Goal: Task Accomplishment & Management: Use online tool/utility

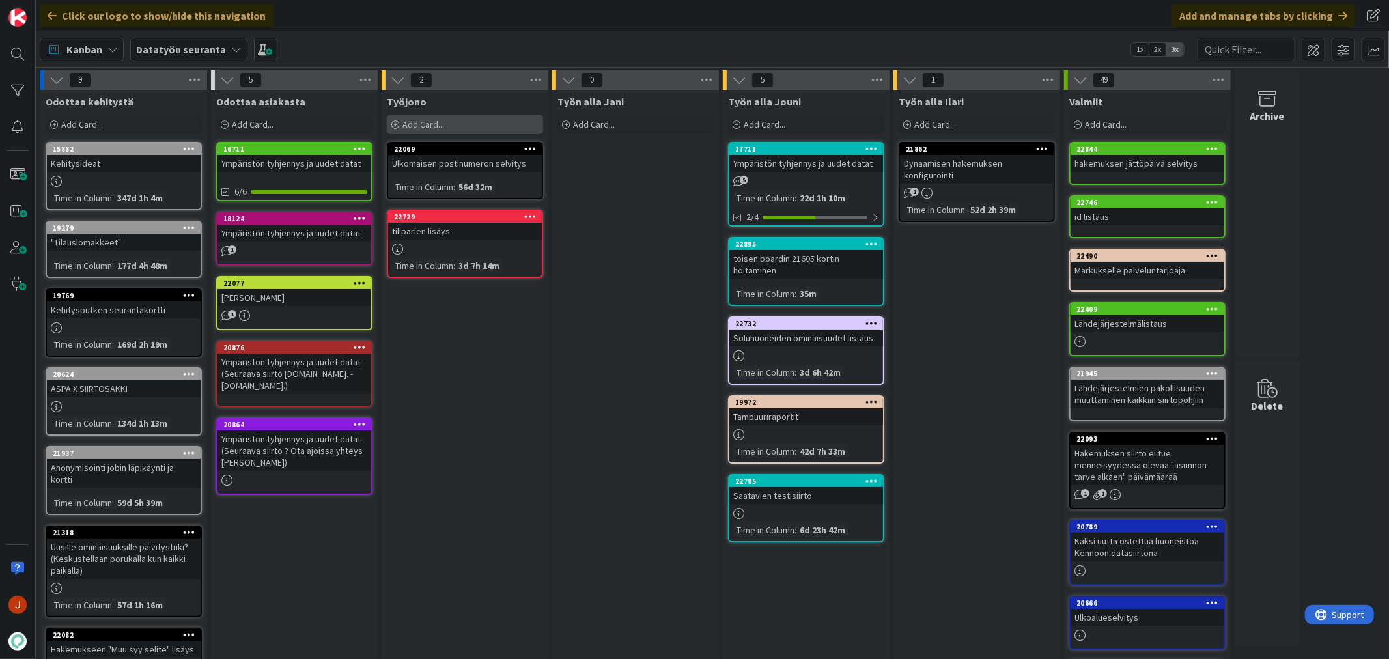
click at [427, 122] on span "Add Card..." at bounding box center [424, 125] width 42 height 12
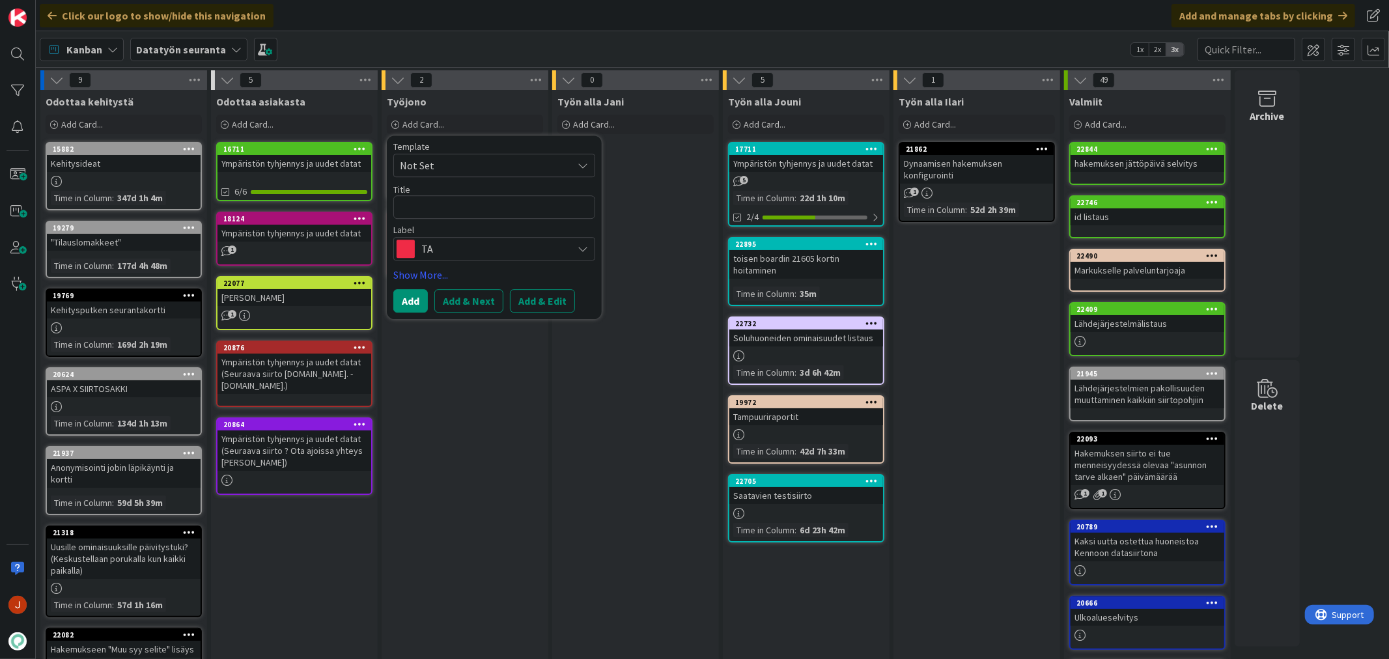
click at [472, 209] on textarea at bounding box center [494, 206] width 202 height 23
click at [487, 244] on span "TA" at bounding box center [493, 249] width 145 height 18
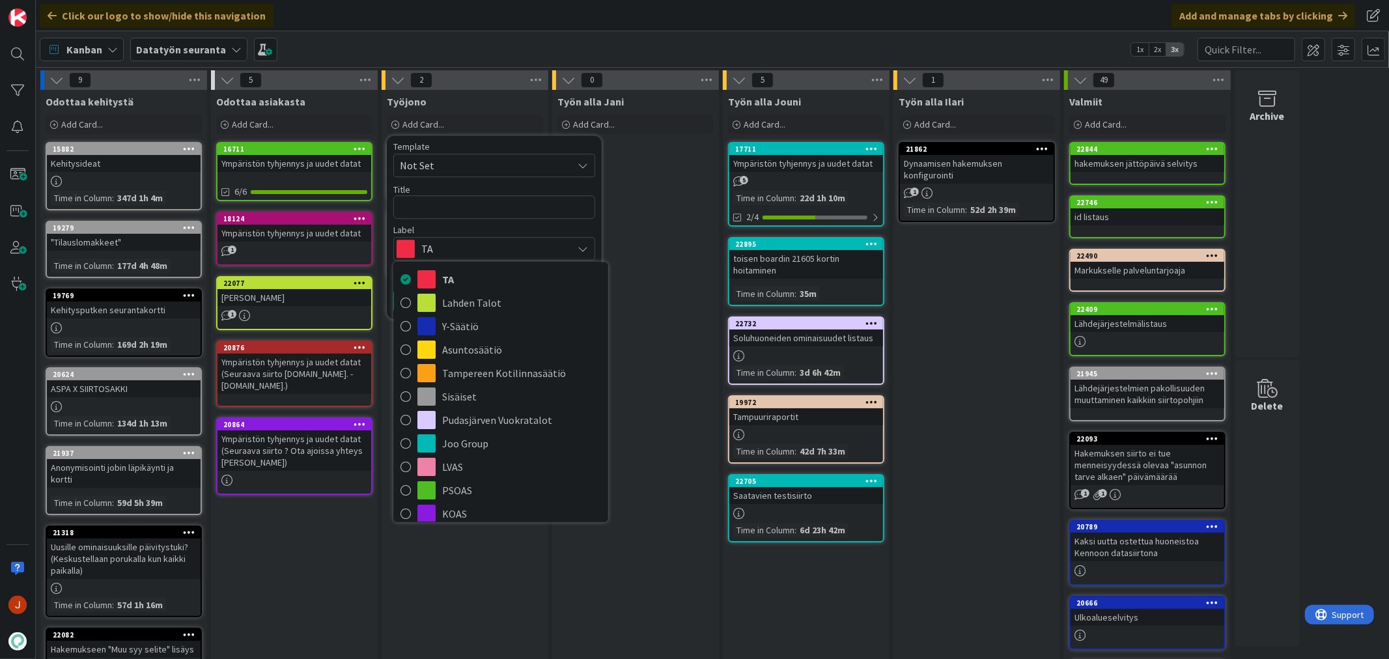
click at [469, 244] on span "TA" at bounding box center [493, 249] width 145 height 18
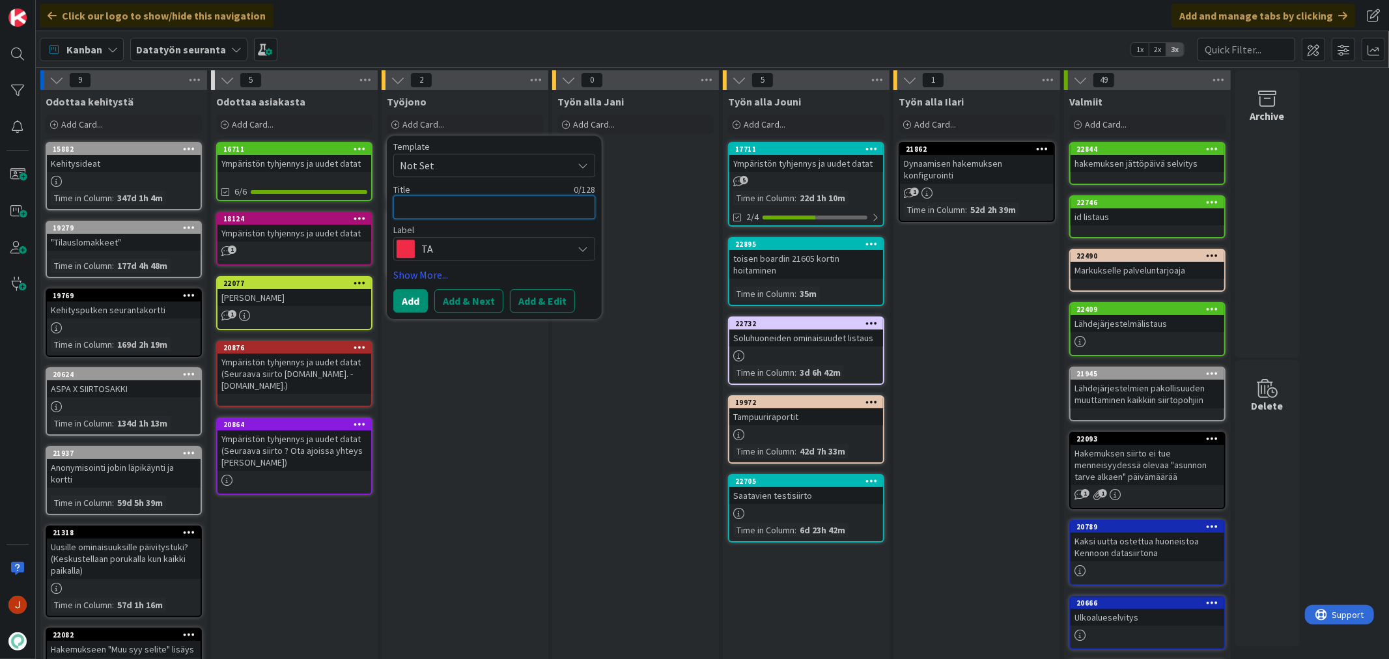
click at [468, 207] on textarea at bounding box center [494, 206] width 202 height 23
click at [474, 251] on span "TA" at bounding box center [493, 249] width 145 height 18
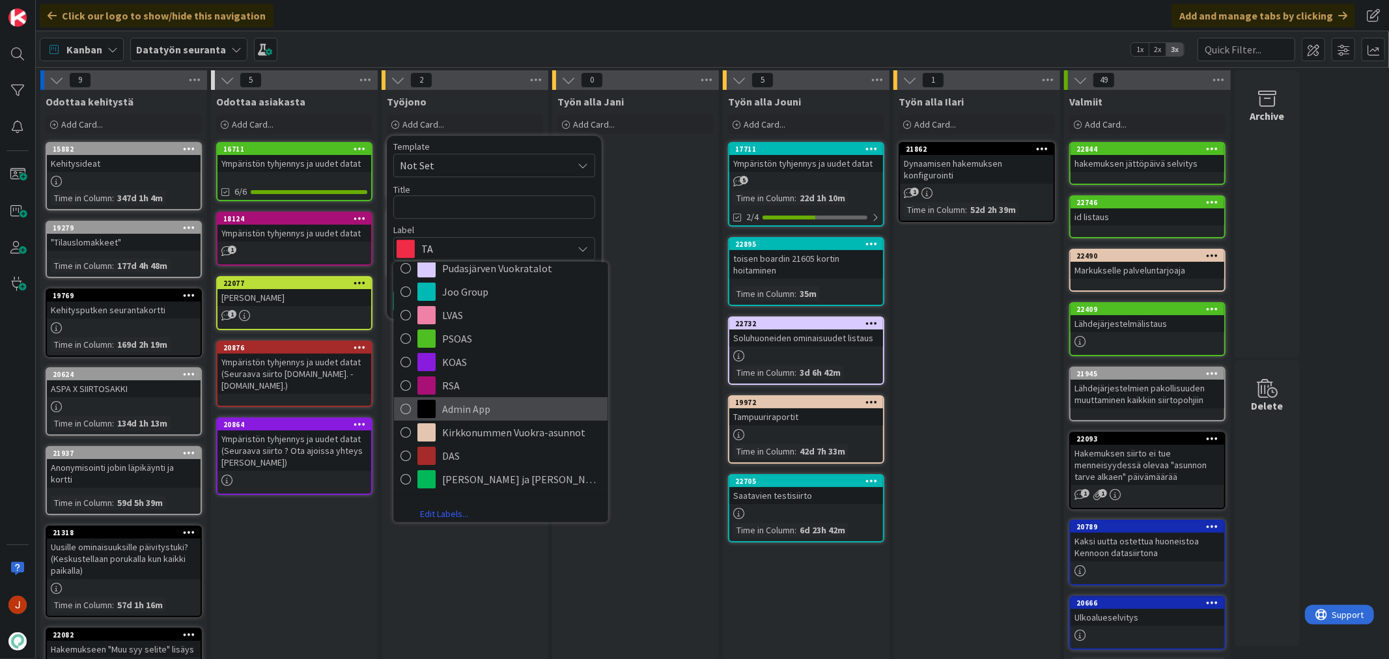
scroll to position [160, 0]
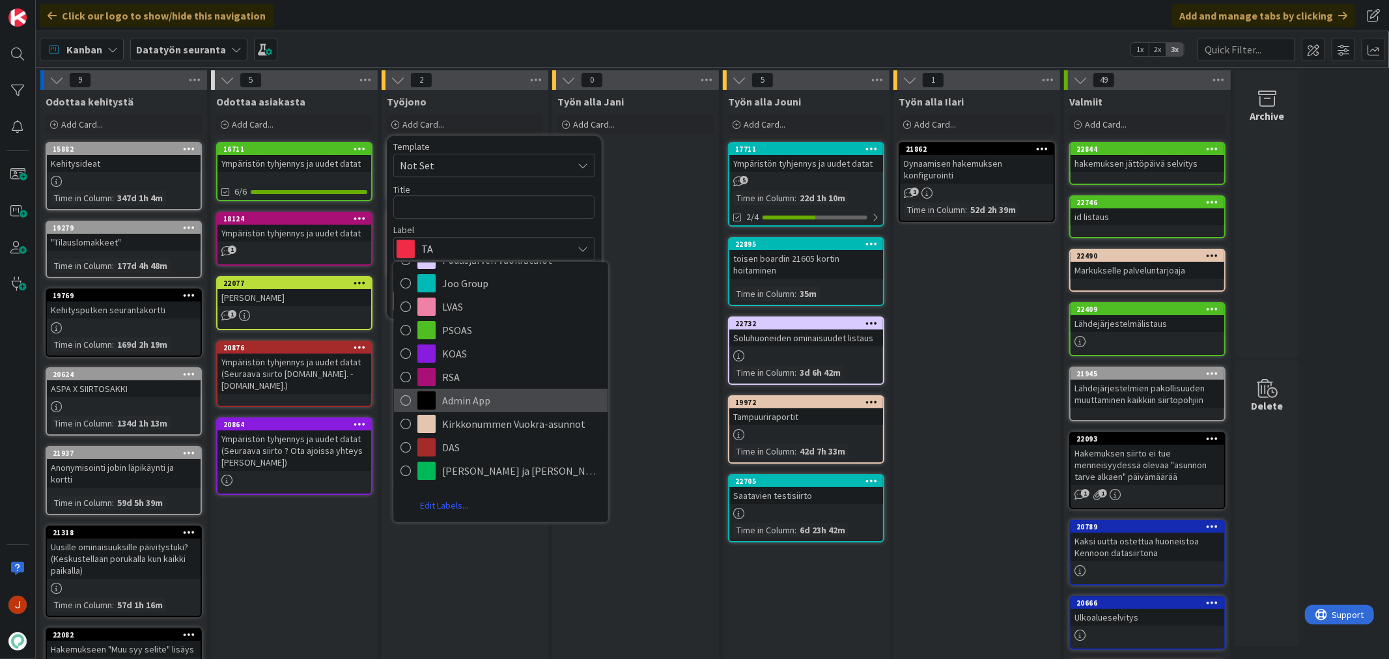
click at [496, 399] on span "Admin App" at bounding box center [521, 401] width 159 height 20
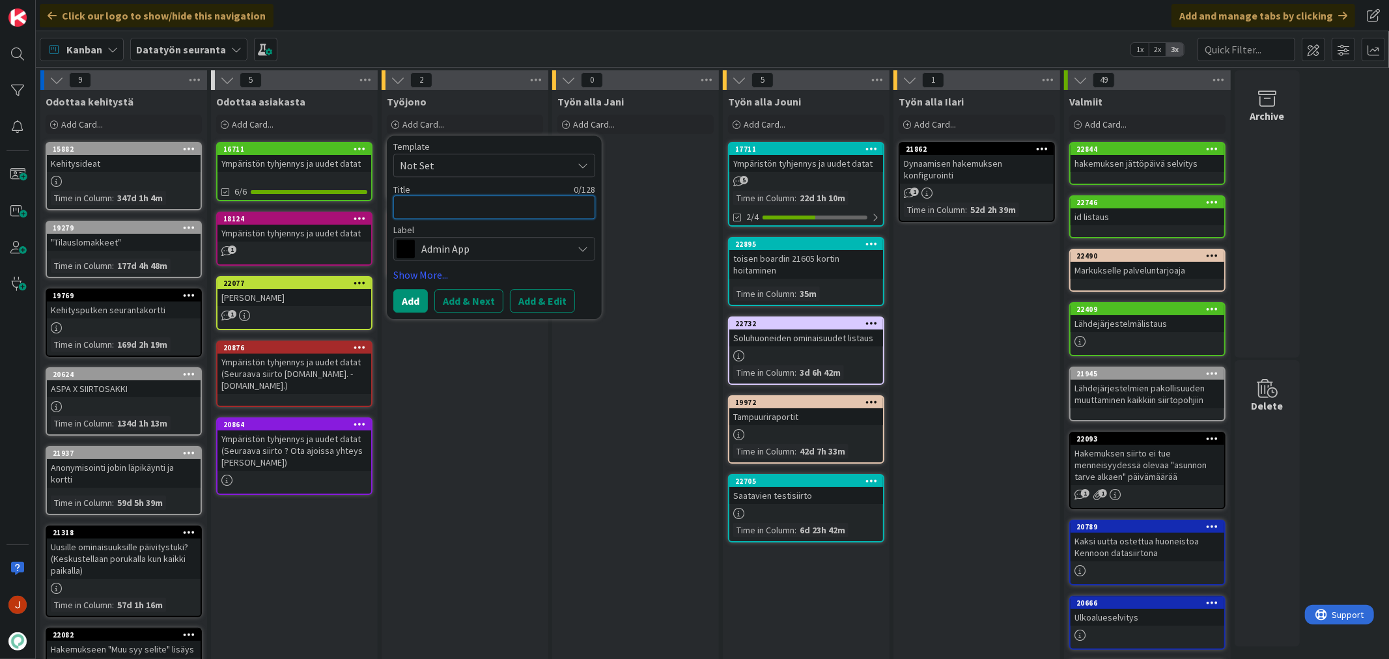
click at [464, 200] on textarea at bounding box center [494, 206] width 202 height 23
click at [456, 210] on textarea at bounding box center [494, 206] width 202 height 23
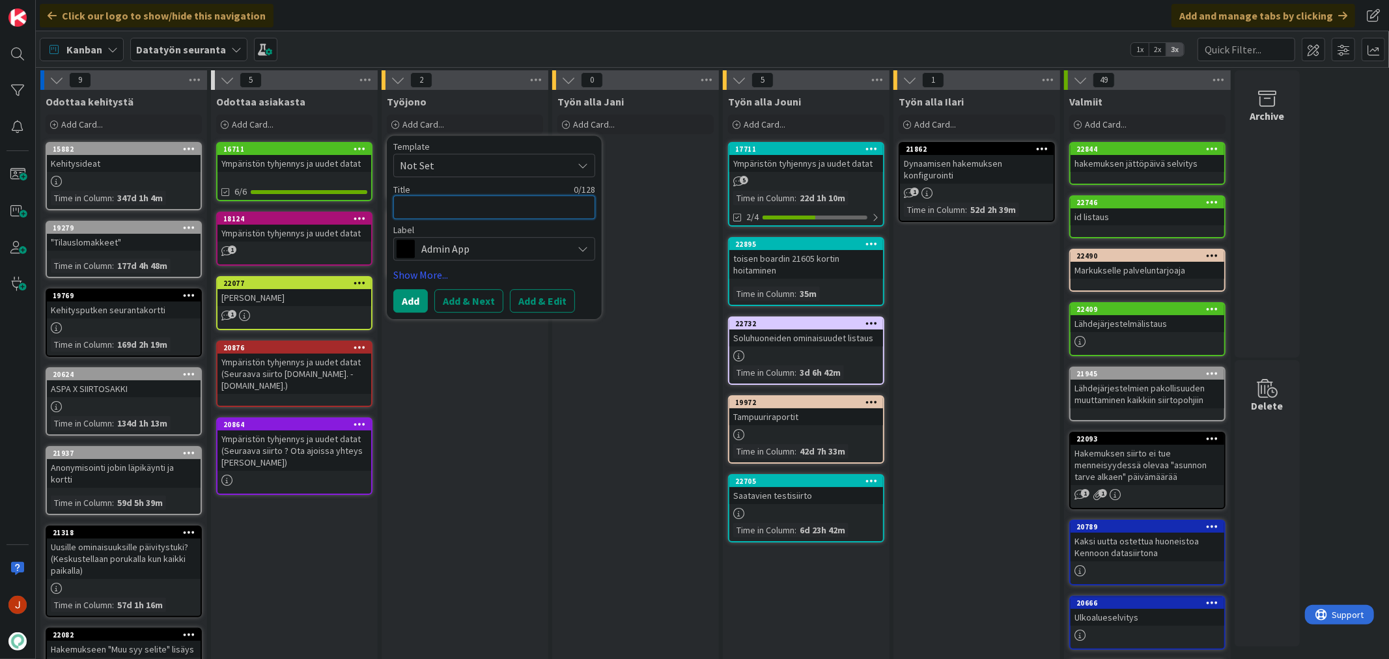
click at [456, 210] on textarea at bounding box center [494, 206] width 202 height 23
click at [477, 216] on textarea at bounding box center [494, 206] width 202 height 23
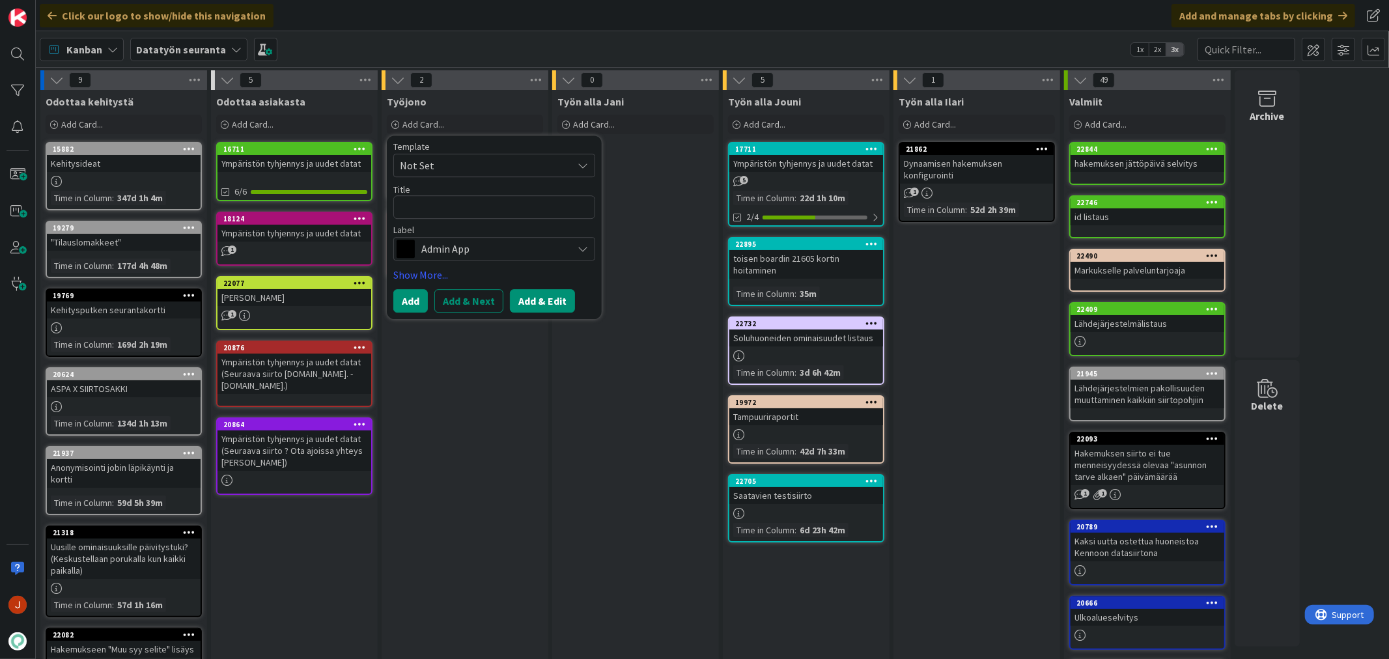
click at [537, 296] on button "Add & Edit" at bounding box center [542, 300] width 65 height 23
click at [476, 204] on textarea at bounding box center [494, 206] width 202 height 23
type textarea "x"
type textarea "T"
type textarea "x"
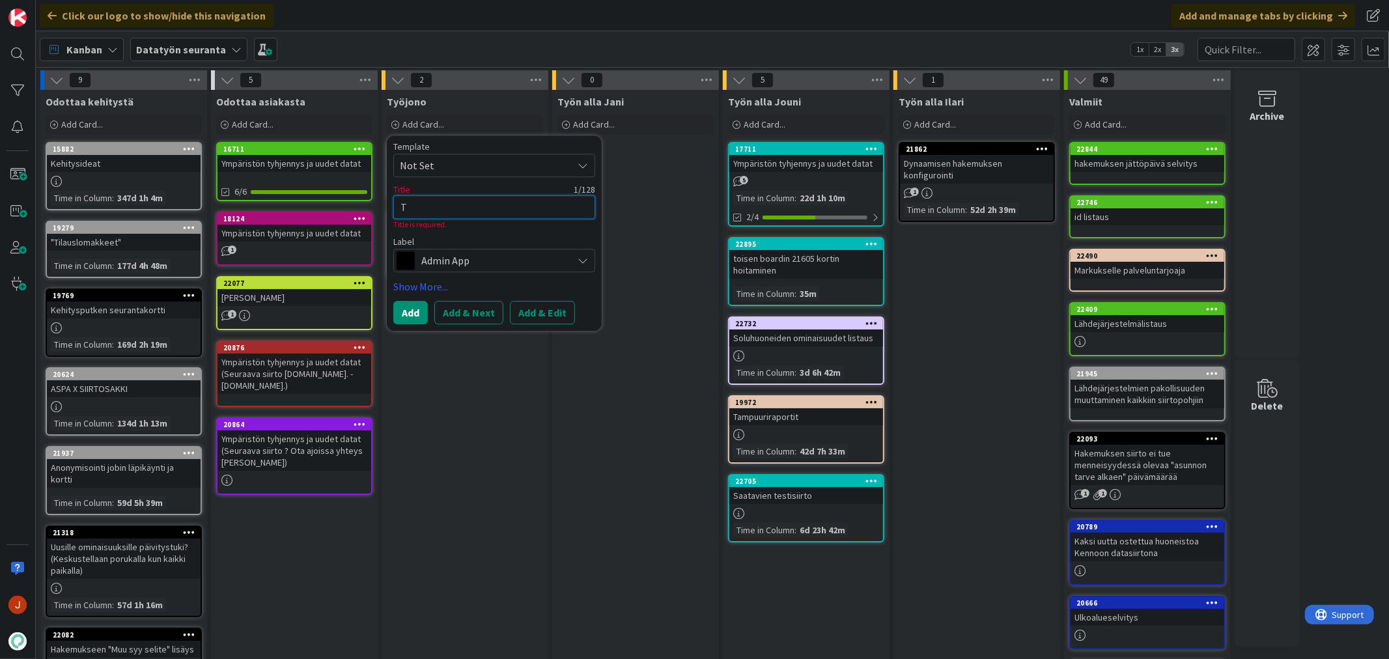
type textarea "Ti"
type textarea "x"
type textarea "Til"
type textarea "x"
type textarea "Tilo"
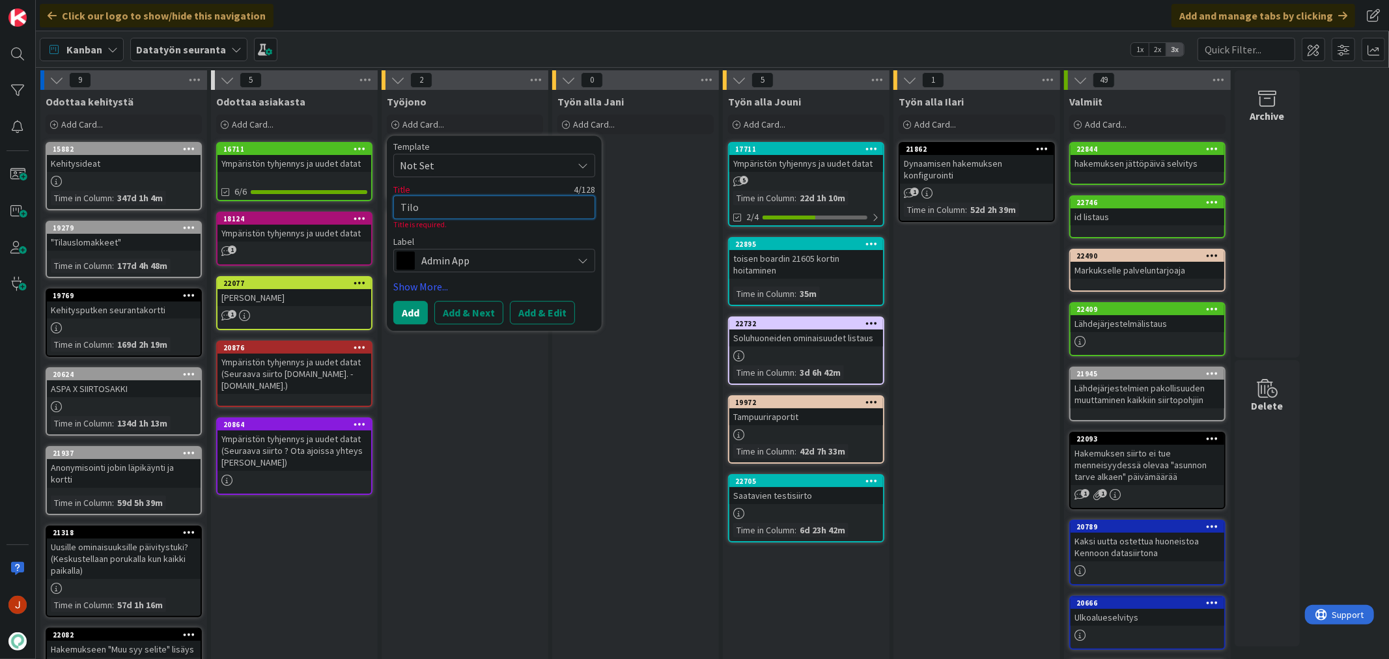
type textarea "x"
type textarea "Tiloj"
type textarea "x"
type textarea "Tiloje"
type textarea "x"
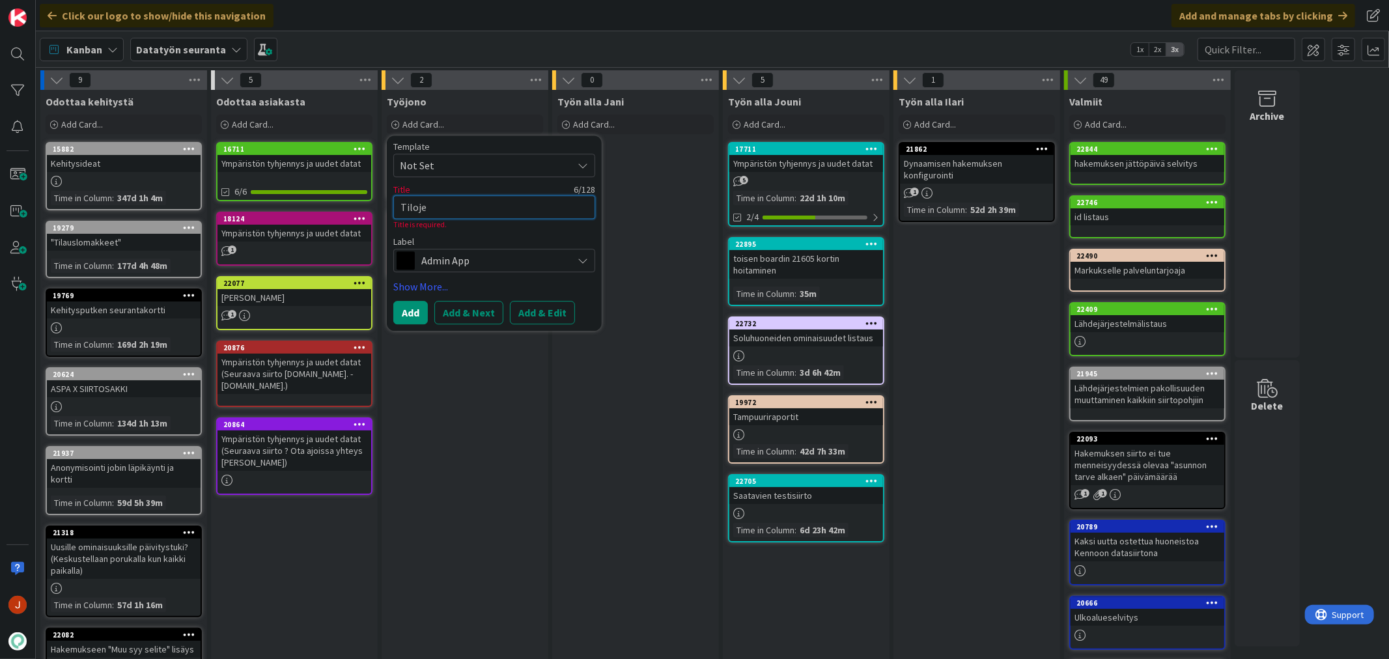
type textarea "Tilojen"
type textarea "x"
type textarea "Tilojen"
type textarea "x"
type textarea "Tilojen u"
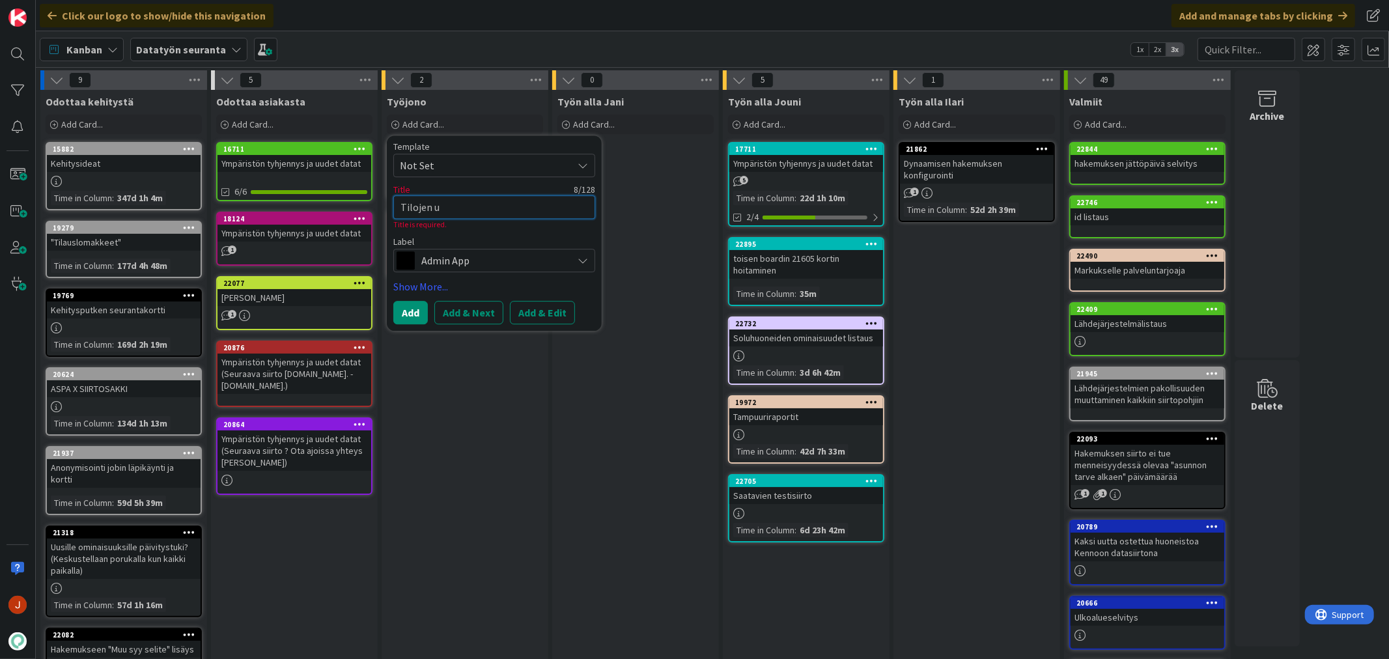
type textarea "x"
type textarea "Tilojen uu"
type textarea "x"
type textarea "Tilojen uud"
type textarea "x"
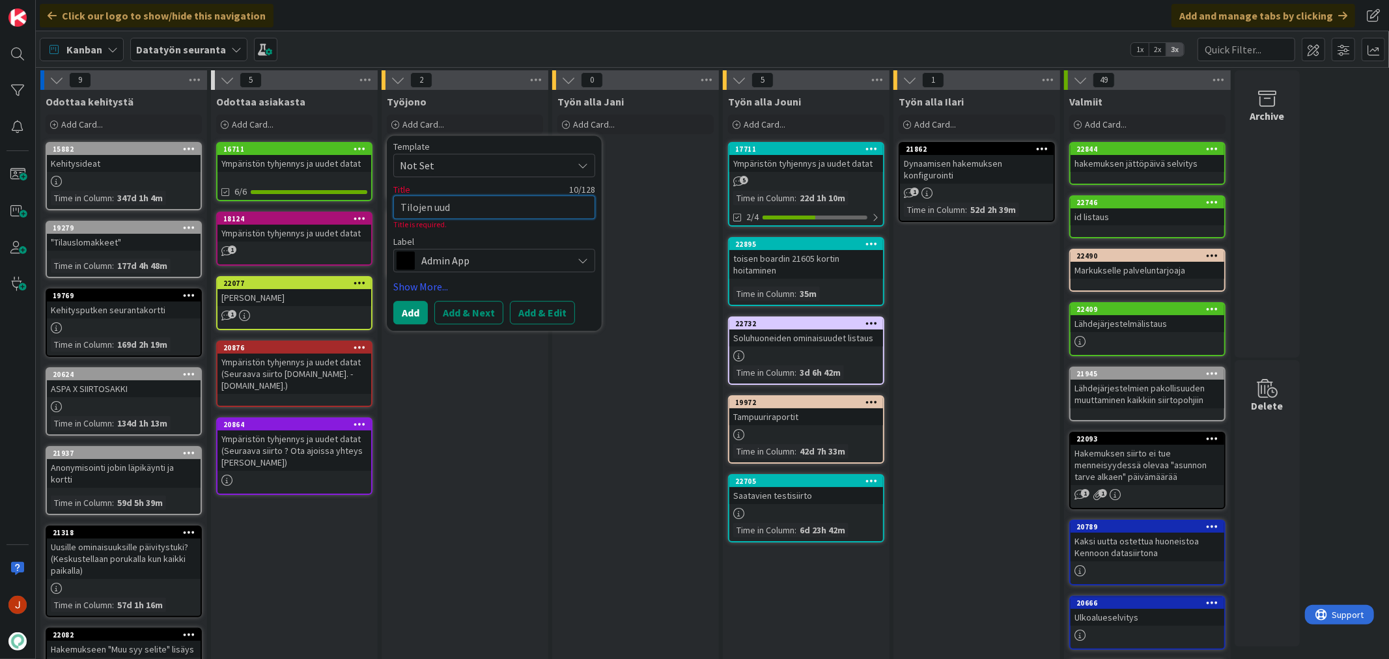
type textarea "Tilojen uude"
type textarea "x"
type textarea "Tilojen uudet"
type textarea "x"
type textarea "Tilojen uudet"
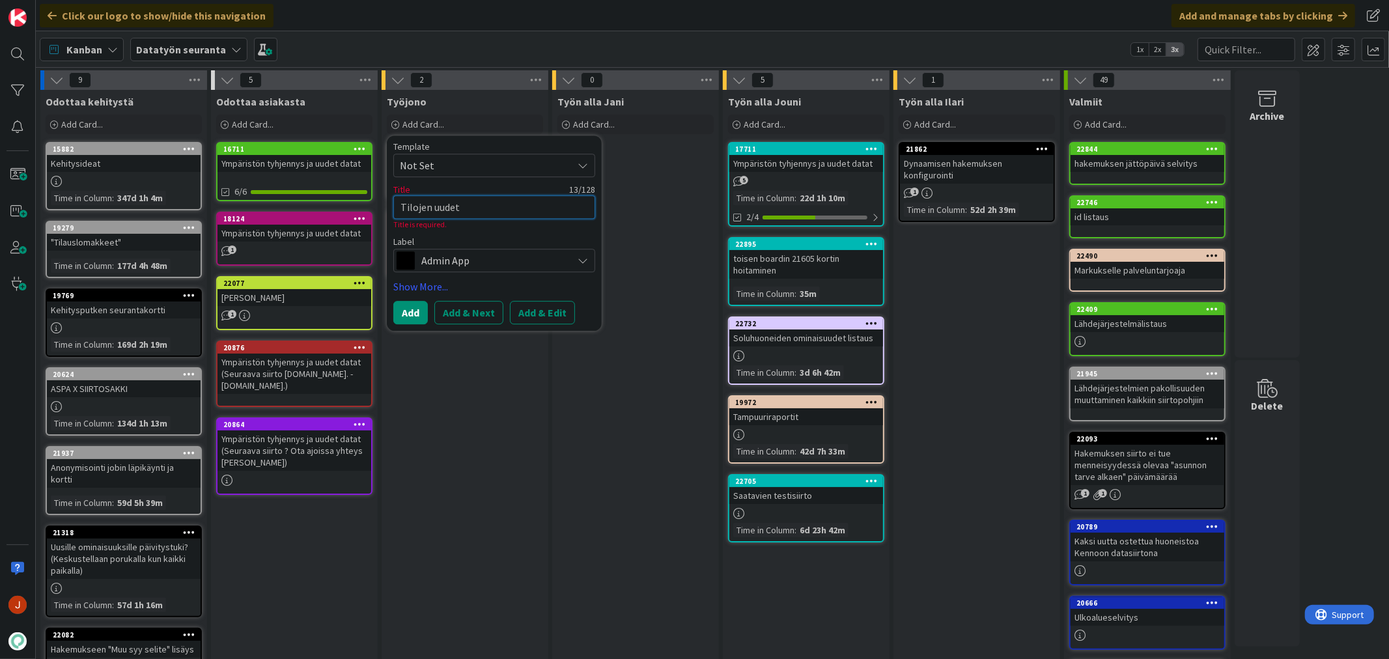
type textarea "x"
type textarea "Tilojen uudet e"
type textarea "x"
type textarea "Tilojen uudet en"
type textarea "x"
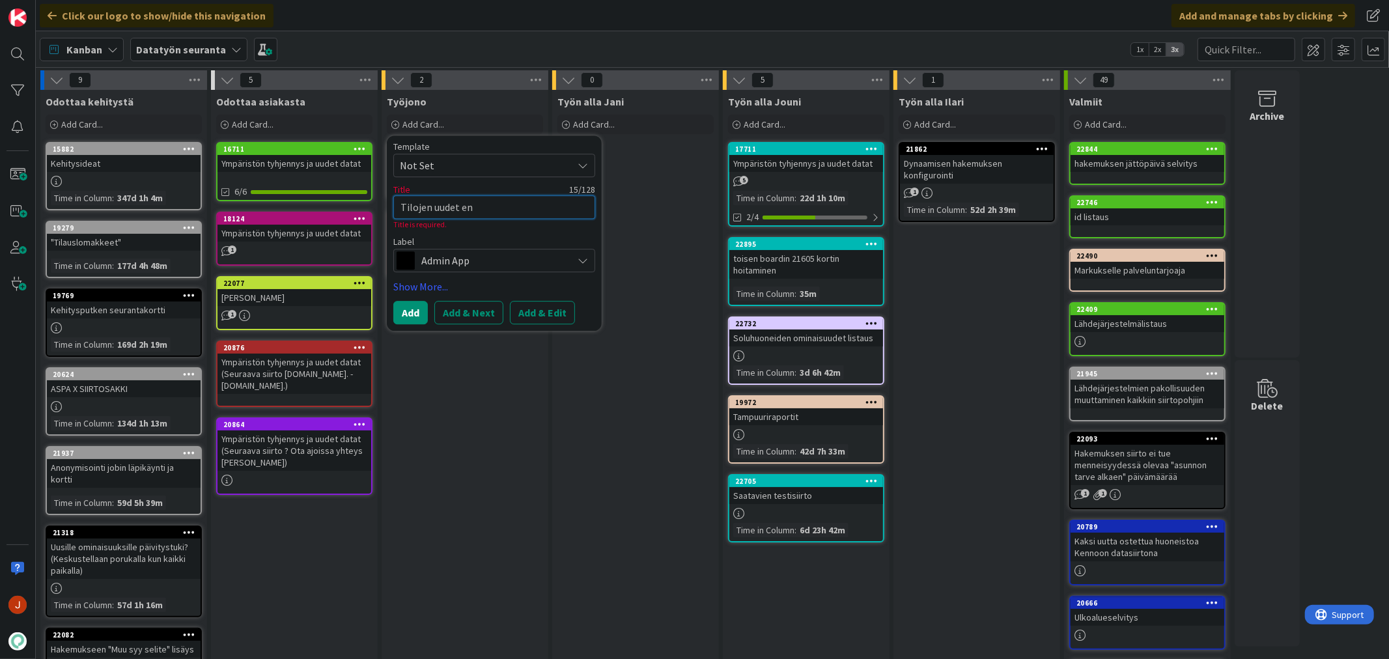
type textarea "Tilojen uudet enu"
type textarea "x"
type textarea "Tilojen uudet enum"
type textarea "x"
type textarea "Tilojen uudet enumi"
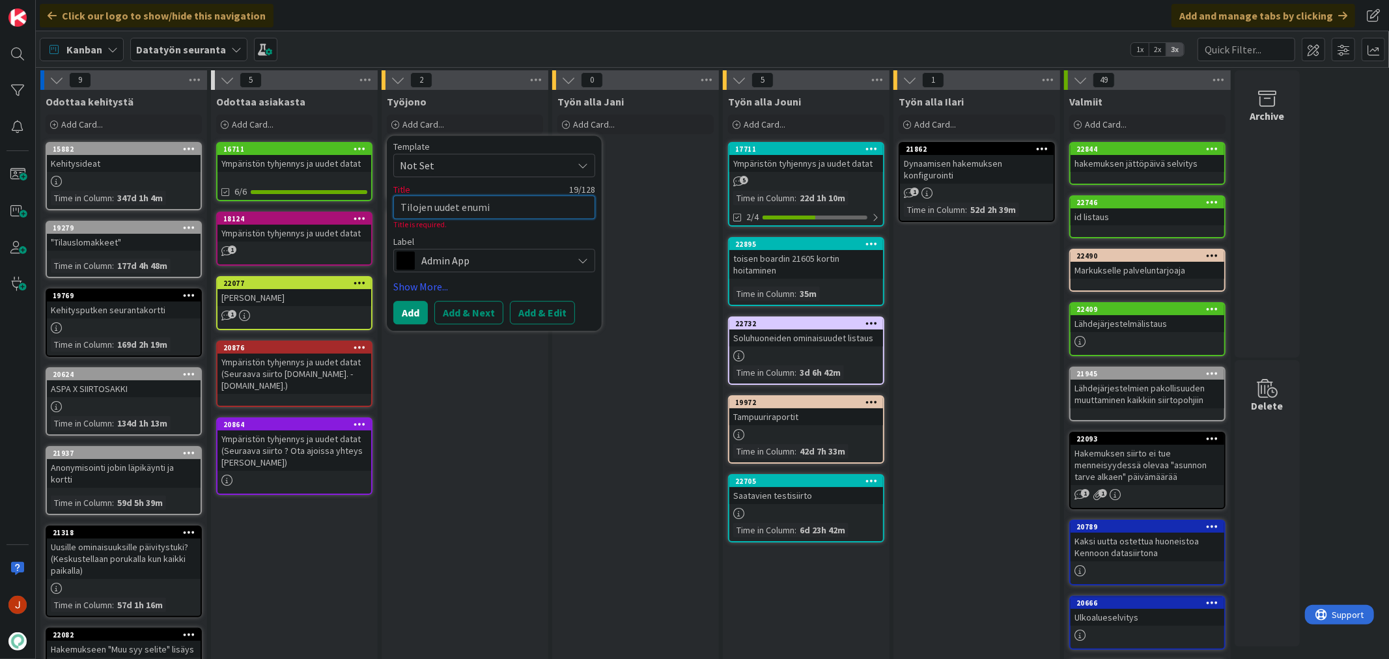
type textarea "x"
type textarea "Tilojen uudet enumit"
click at [547, 311] on button "Add & Edit" at bounding box center [542, 312] width 65 height 23
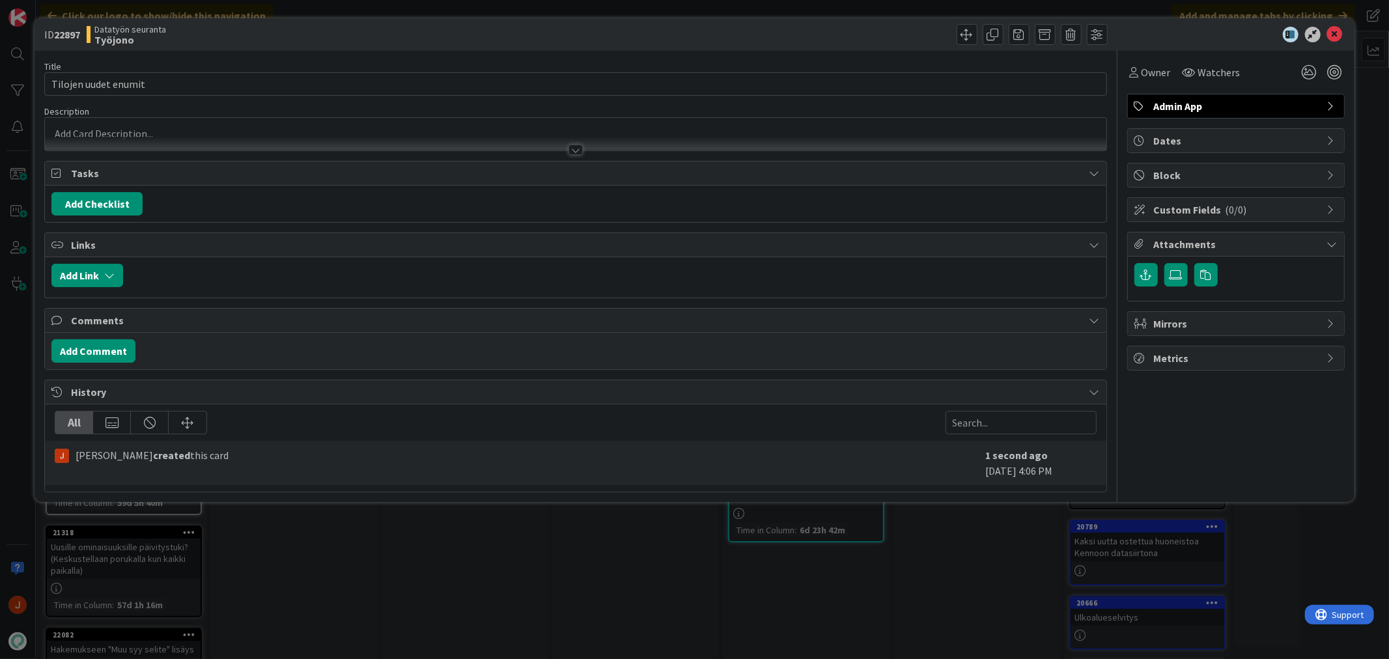
click at [251, 134] on p at bounding box center [575, 133] width 1048 height 15
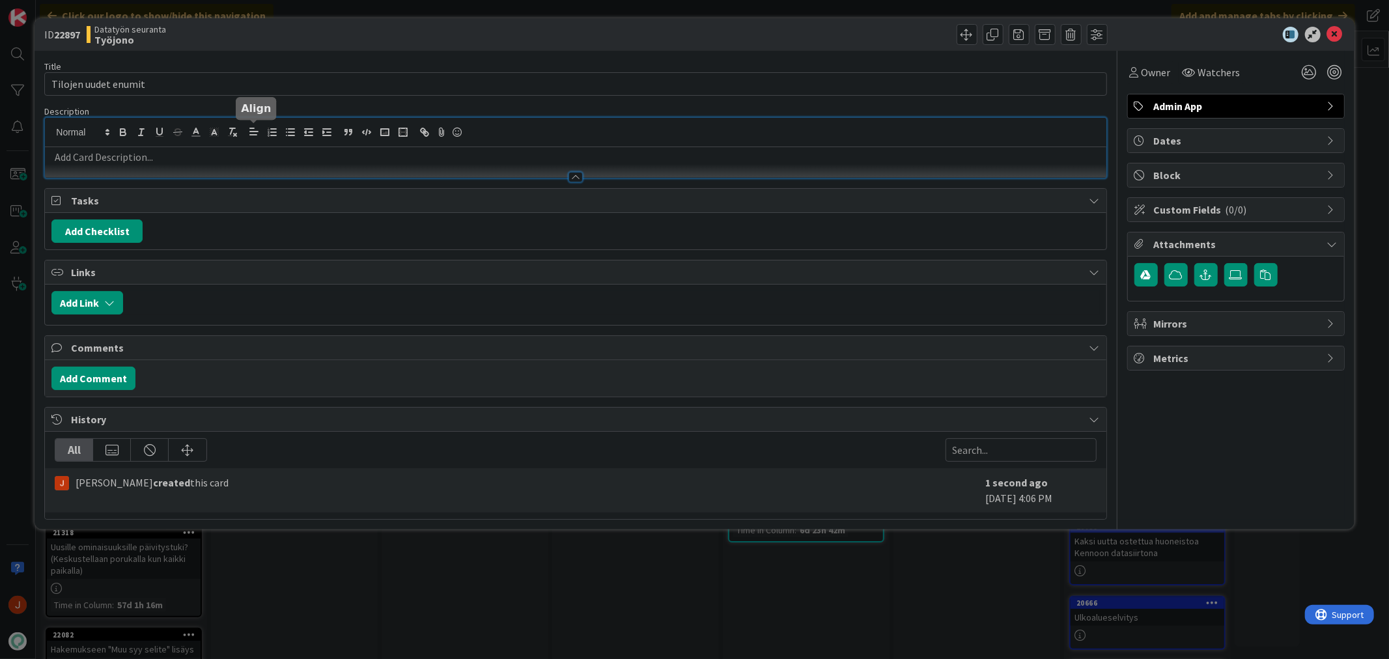
click at [248, 156] on p at bounding box center [575, 157] width 1048 height 15
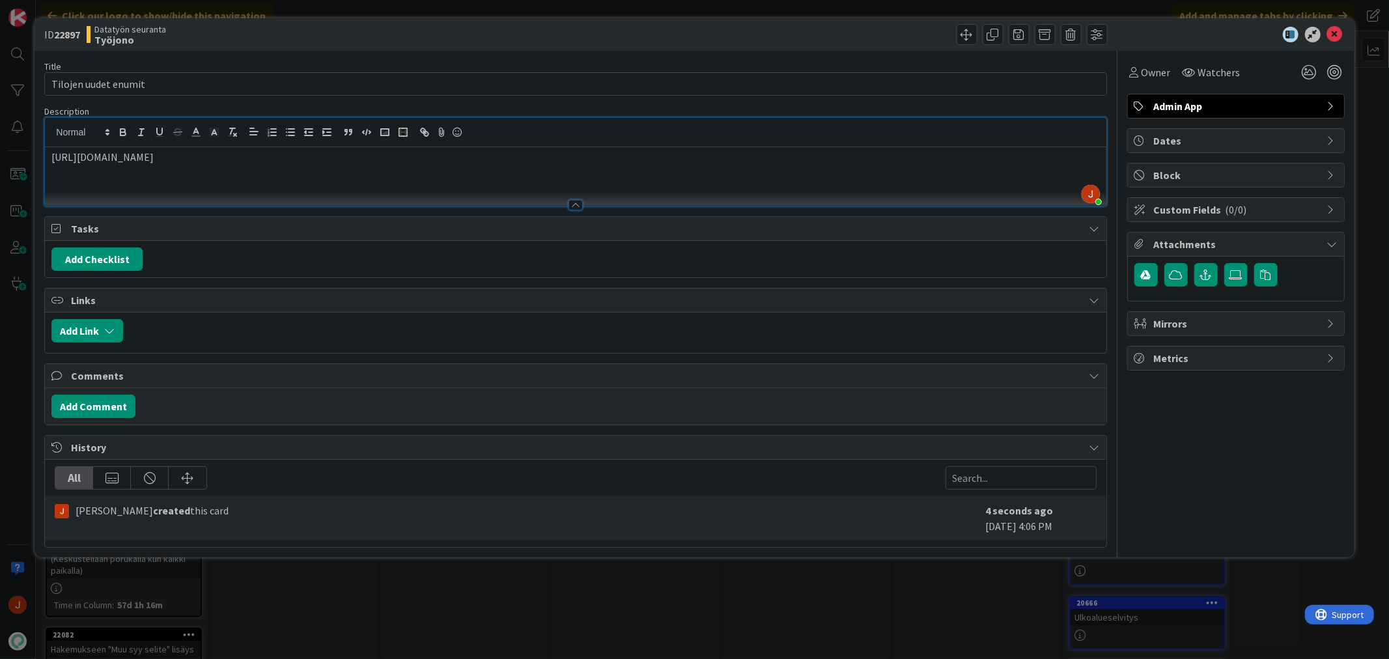
click at [447, 165] on div "[URL][DOMAIN_NAME]" at bounding box center [575, 176] width 1061 height 59
click at [1333, 33] on icon at bounding box center [1335, 35] width 16 height 16
